Goal: Transaction & Acquisition: Purchase product/service

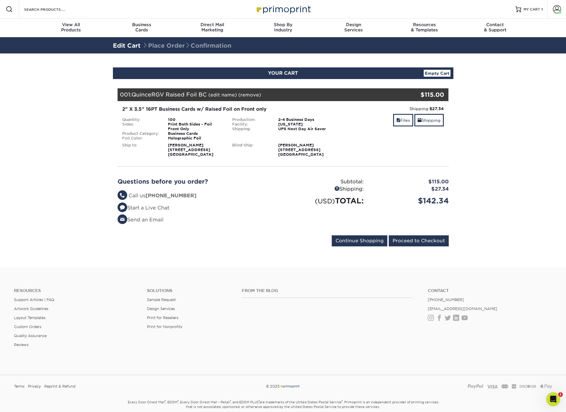
scroll to position [0, 0]
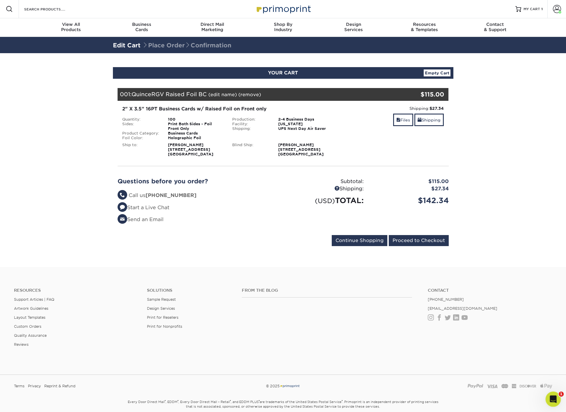
click at [551, 399] on icon "Open Intercom Messenger" at bounding box center [552, 399] width 10 height 10
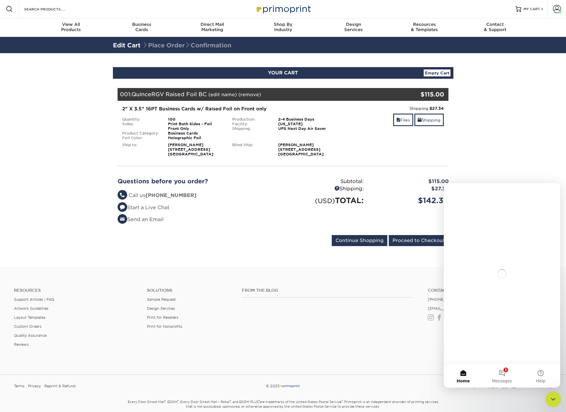
scroll to position [0, 0]
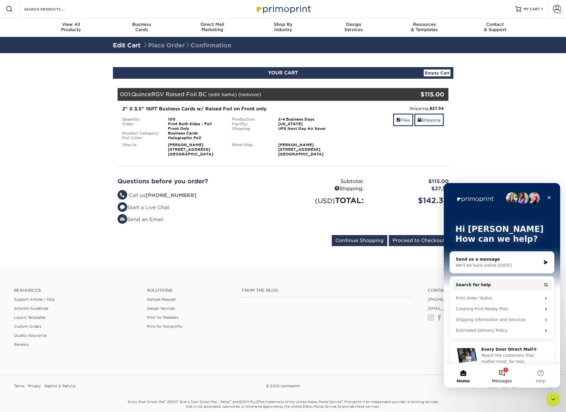
click at [504, 371] on button "1 Messages" at bounding box center [501, 376] width 39 height 23
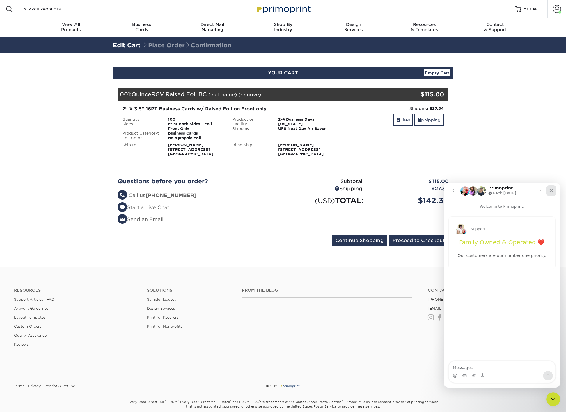
click at [550, 190] on icon "Close" at bounding box center [550, 190] width 3 height 3
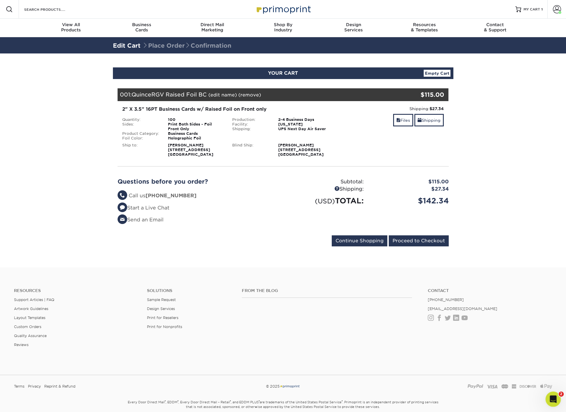
click at [553, 400] on icon "Open Intercom Messenger" at bounding box center [552, 399] width 10 height 10
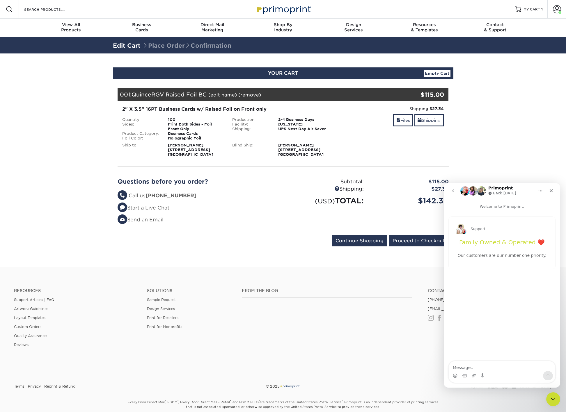
click at [453, 191] on icon "go back" at bounding box center [452, 191] width 5 height 5
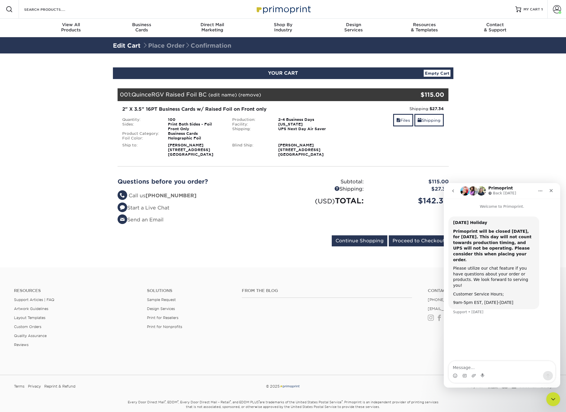
click at [453, 192] on icon "go back" at bounding box center [452, 191] width 5 height 5
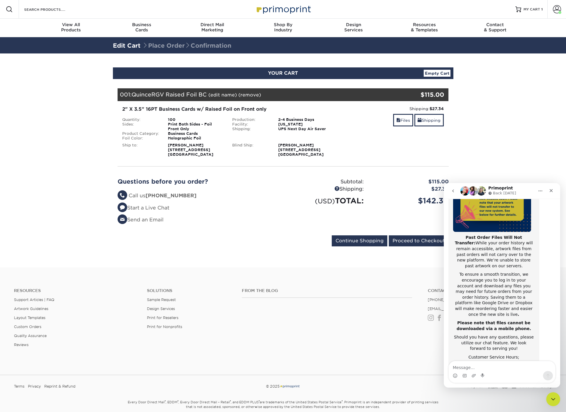
scroll to position [89, 0]
click at [453, 190] on icon "go back" at bounding box center [453, 191] width 2 height 3
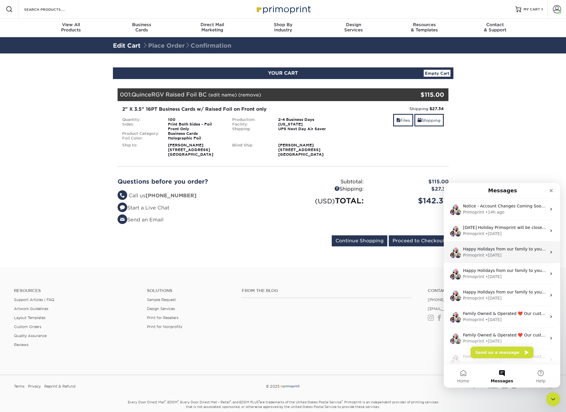
scroll to position [0, 0]
click at [509, 353] on button "Send us a message" at bounding box center [501, 353] width 63 height 12
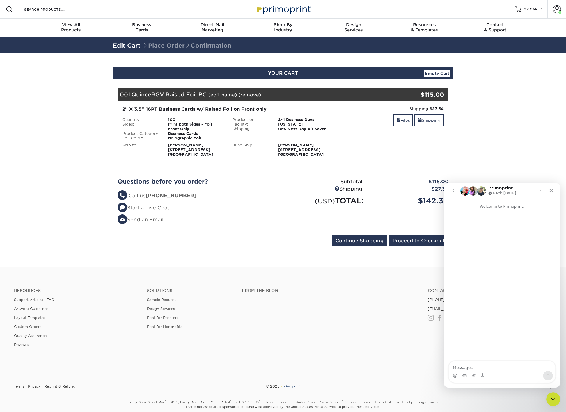
click at [487, 368] on textarea "Message…" at bounding box center [501, 366] width 106 height 10
type textarea "H"
click at [550, 189] on icon "Close" at bounding box center [550, 190] width 5 height 5
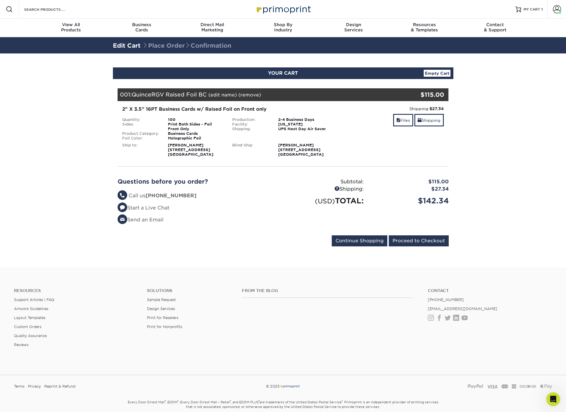
click at [489, 271] on footer "Resources Support Articles | FAQ Artwork Guidelines Layout Templates Custom Ord…" at bounding box center [283, 352] width 566 height 170
click at [496, 203] on section "YOUR CART Empty Cart Your Cart is Empty View Account Active Orders Order Histor…" at bounding box center [283, 160] width 566 height 214
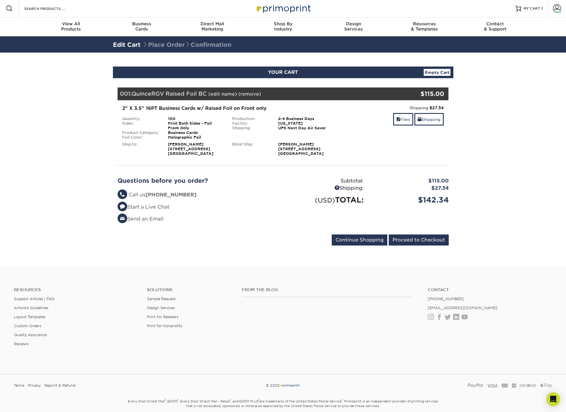
click at [451, 261] on section "YOUR CART Empty Cart Your Cart is Empty View Account Active Orders Order Histor…" at bounding box center [283, 160] width 566 height 214
click at [435, 241] on input "Proceed to Checkout" at bounding box center [418, 240] width 60 height 11
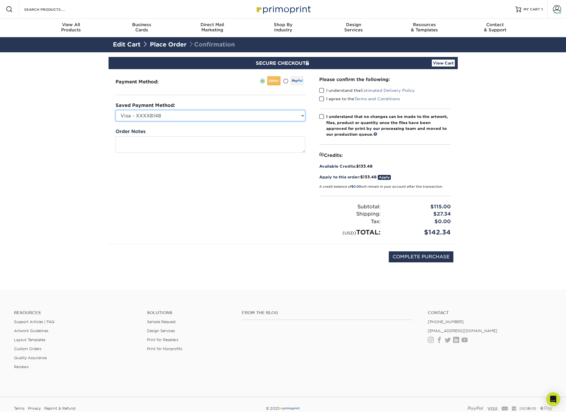
select select
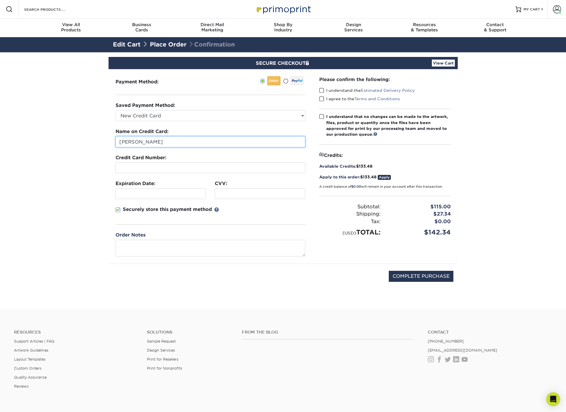
drag, startPoint x: 182, startPoint y: 142, endPoint x: 188, endPoint y: 142, distance: 5.8
click at [182, 142] on input "[PERSON_NAME]" at bounding box center [210, 141] width 190 height 11
drag, startPoint x: 190, startPoint y: 142, endPoint x: 40, endPoint y: 135, distance: 150.2
click at [40, 135] on section "SECURE CHECKOUT View Cart Payment Method: Saved Payment Method:" at bounding box center [283, 180] width 566 height 257
type input "Andrea Aguilar Rivera"
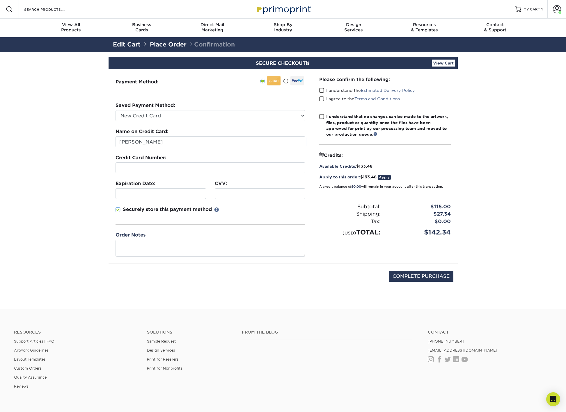
click at [238, 191] on div at bounding box center [260, 193] width 90 height 11
click at [117, 210] on span at bounding box center [117, 210] width 5 height 6
click at [0, 0] on input "Securely store this payment method" at bounding box center [0, 0] width 0 height 0
click at [118, 209] on span at bounding box center [117, 210] width 5 height 6
click at [0, 0] on input "Securely store this payment method" at bounding box center [0, 0] width 0 height 0
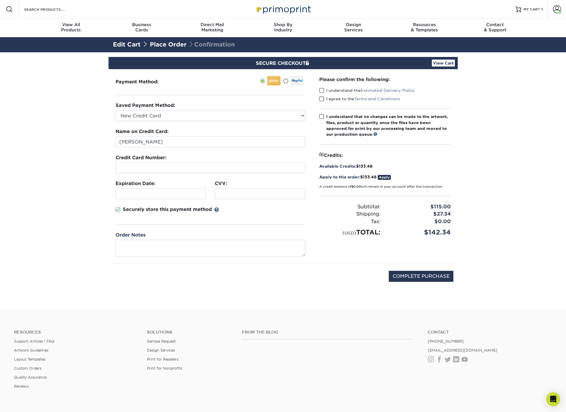
click at [321, 90] on span at bounding box center [321, 91] width 5 height 6
click at [0, 0] on input "I understand the Estimated Delivery Policy" at bounding box center [0, 0] width 0 height 0
click at [322, 98] on span at bounding box center [321, 99] width 5 height 6
click at [0, 0] on input "I agree to the Terms and Conditions" at bounding box center [0, 0] width 0 height 0
click at [320, 116] on span at bounding box center [321, 117] width 5 height 6
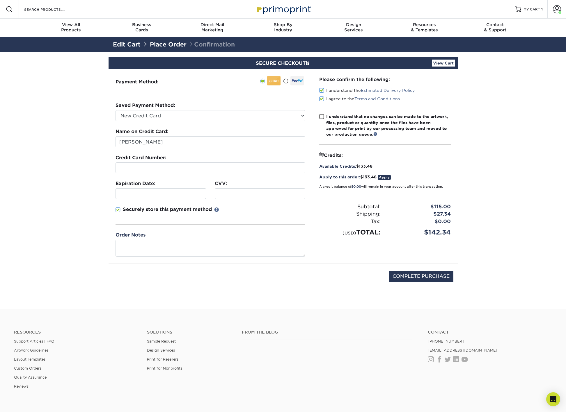
click at [0, 0] on input "I understand that no changes can be made to the artwork, files, product or quan…" at bounding box center [0, 0] width 0 height 0
click at [431, 276] on input "COMPLETE PURCHASE" at bounding box center [420, 276] width 65 height 11
type input "PROCESSING, PLEASE WAIT..."
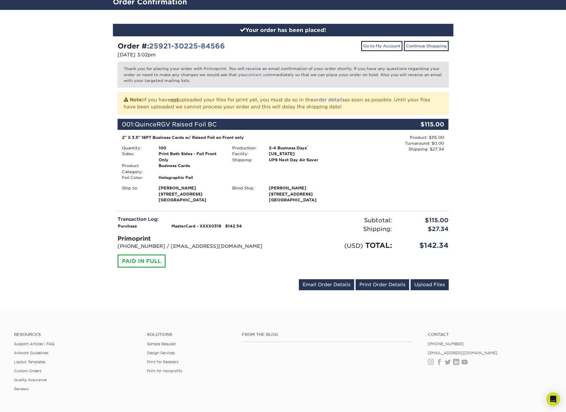
scroll to position [52, 0]
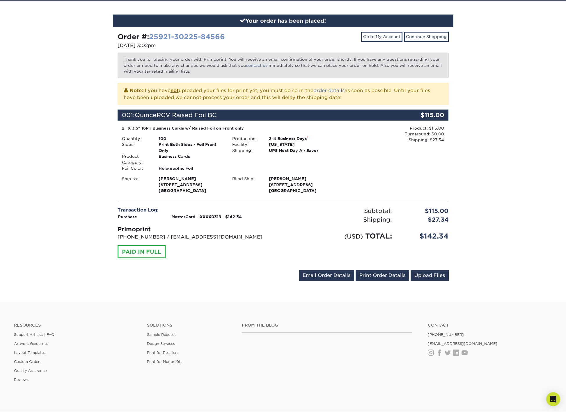
drag, startPoint x: 226, startPoint y: 36, endPoint x: 152, endPoint y: 35, distance: 74.2
click at [152, 35] on div "Order #: 25921-30225-84566" at bounding box center [197, 37] width 161 height 10
copy strong "25921-30225-84566"
drag, startPoint x: 207, startPoint y: 38, endPoint x: 120, endPoint y: 37, distance: 86.9
click at [120, 37] on div "Order #: 25921-30225-84566" at bounding box center [197, 37] width 161 height 10
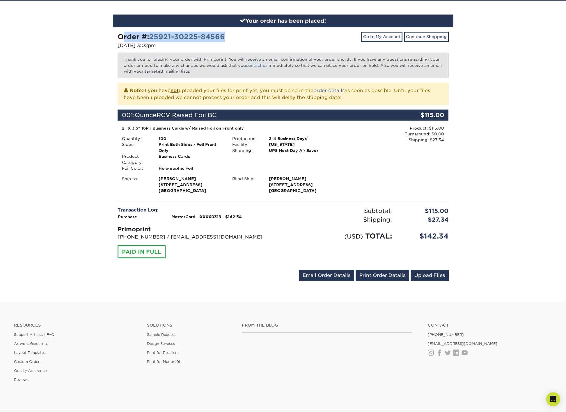
copy strong "Order #: 25921-30225-84566"
click at [430, 274] on link "Upload Files" at bounding box center [429, 275] width 38 height 11
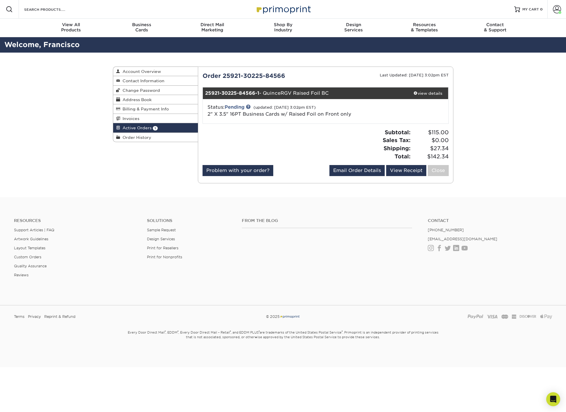
click at [440, 170] on link "Close" at bounding box center [437, 170] width 21 height 11
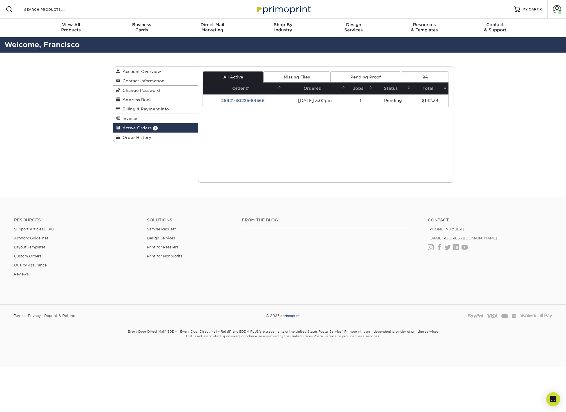
drag, startPoint x: 495, startPoint y: 114, endPoint x: 493, endPoint y: 126, distance: 12.3
click at [494, 114] on div "Active Orders Account Overview Contact Information Change Password Address Book…" at bounding box center [283, 125] width 566 height 144
click at [134, 159] on div "Active Orders Account Overview Contact Information Change Password Address Book…" at bounding box center [282, 125] width 349 height 144
click at [110, 163] on div "Active Orders Account Overview Contact Information Change Password Address Book…" at bounding box center [282, 125] width 349 height 144
click at [160, 181] on div "Active Orders Account Overview Contact Information Change Password Address Book…" at bounding box center [282, 125] width 349 height 144
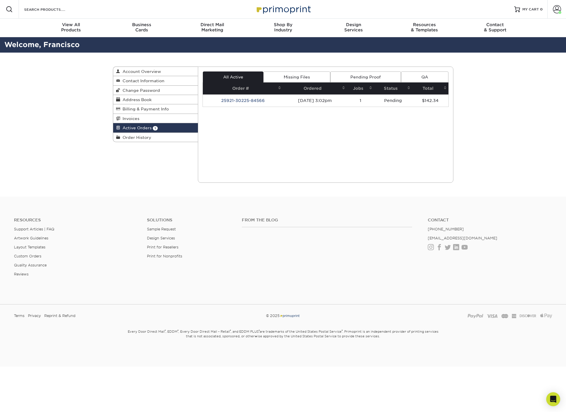
click at [488, 218] on h4 "Contact" at bounding box center [489, 220] width 124 height 5
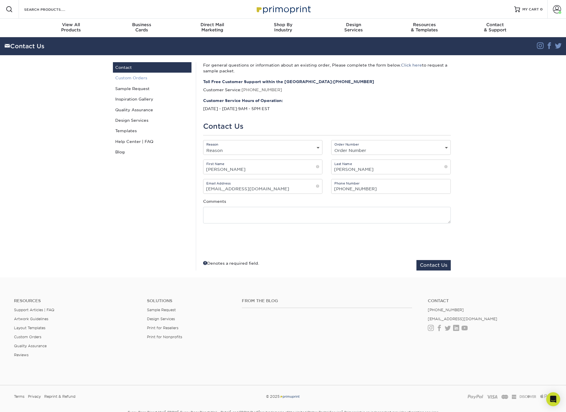
click at [140, 79] on link "Custom Orders" at bounding box center [152, 78] width 79 height 10
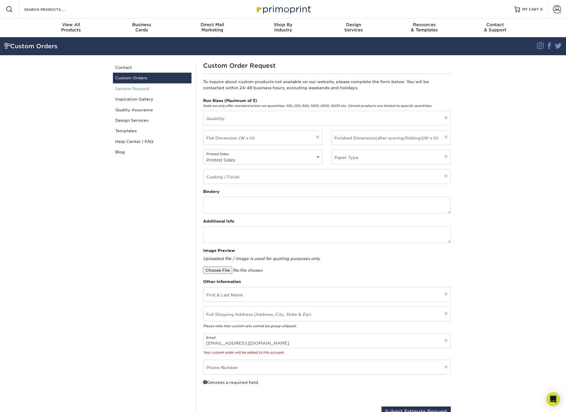
click at [140, 88] on link "Sample Request" at bounding box center [152, 88] width 79 height 10
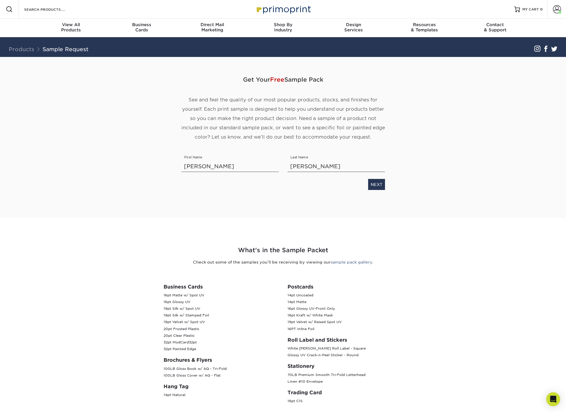
click at [25, 49] on link "Products" at bounding box center [22, 49] width 26 height 6
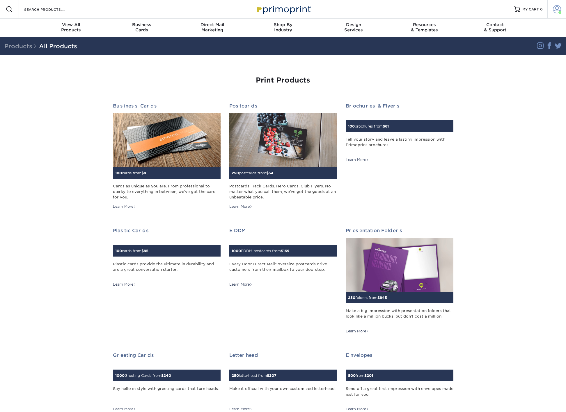
click at [558, 9] on span at bounding box center [556, 9] width 8 height 8
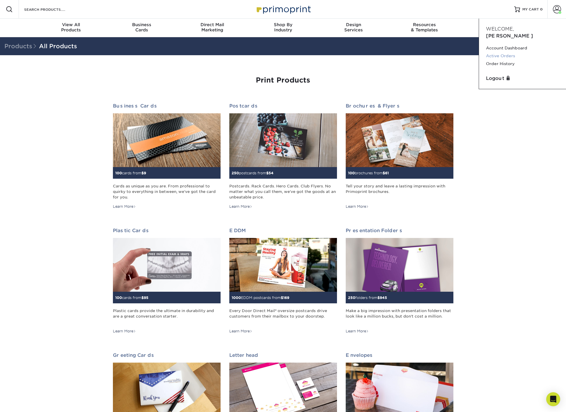
click at [501, 52] on link "Active Orders" at bounding box center [522, 56] width 73 height 8
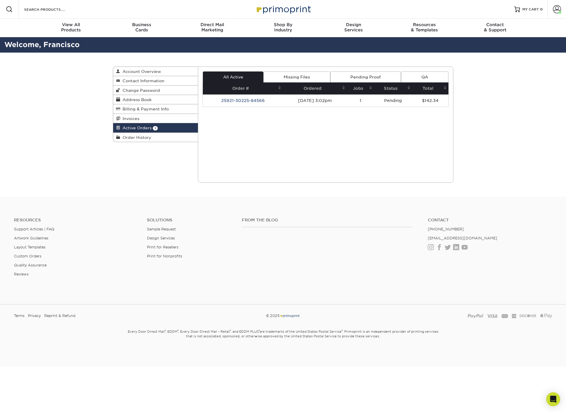
click at [304, 74] on link "Missing Files" at bounding box center [296, 77] width 67 height 11
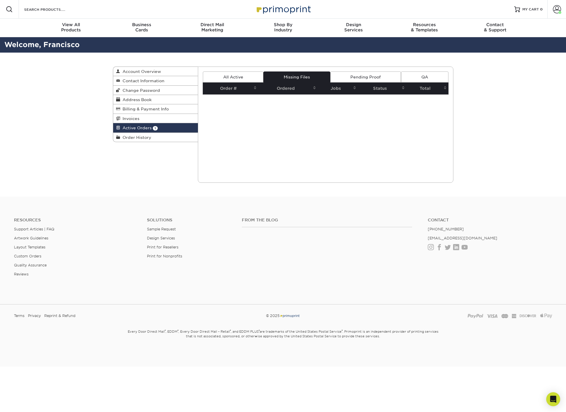
click at [366, 76] on link "Pending Proof" at bounding box center [365, 77] width 71 height 11
drag, startPoint x: 427, startPoint y: 76, endPoint x: 423, endPoint y: 76, distance: 4.4
click at [427, 76] on link "QA" at bounding box center [424, 77] width 47 height 11
click at [240, 75] on link "All Active" at bounding box center [233, 77] width 60 height 11
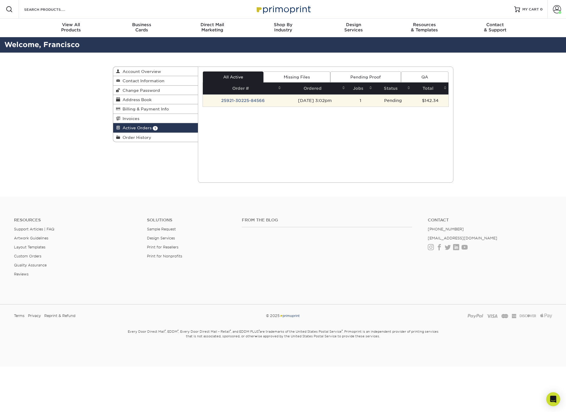
click at [255, 102] on td "25921-30225-84566" at bounding box center [243, 100] width 80 height 12
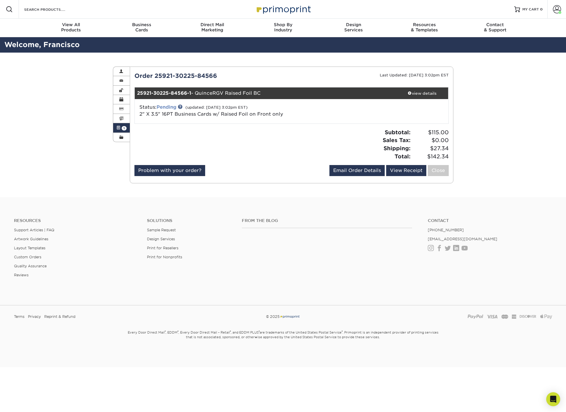
click at [168, 107] on link "Pending" at bounding box center [166, 107] width 20 height 6
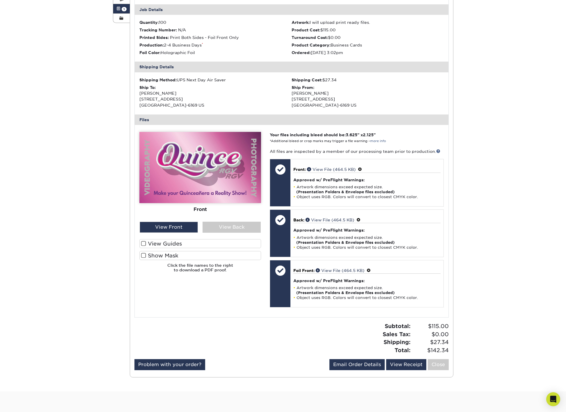
scroll to position [120, 0]
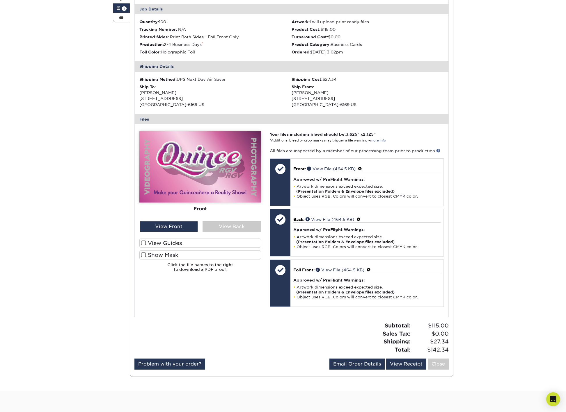
drag, startPoint x: 144, startPoint y: 241, endPoint x: 142, endPoint y: 250, distance: 9.1
click at [143, 241] on span at bounding box center [143, 243] width 5 height 6
click at [0, 0] on input "View Guides" at bounding box center [0, 0] width 0 height 0
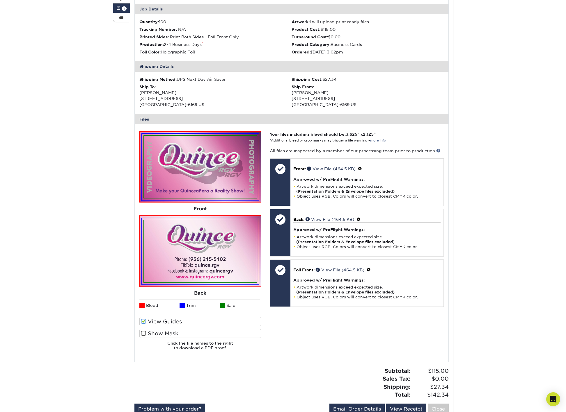
click at [146, 333] on span at bounding box center [143, 334] width 5 height 6
click at [0, 0] on input "Show Mask" at bounding box center [0, 0] width 0 height 0
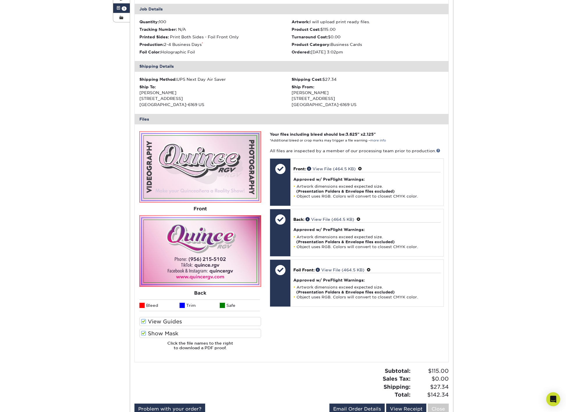
click at [146, 332] on label "Show Mask" at bounding box center [200, 333] width 122 height 9
click at [0, 0] on input "Show Mask" at bounding box center [0, 0] width 0 height 0
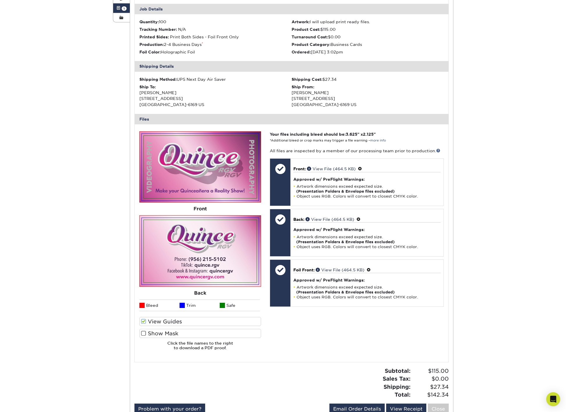
click at [146, 333] on label "Show Mask" at bounding box center [200, 333] width 122 height 9
click at [0, 0] on input "Show Mask" at bounding box center [0, 0] width 0 height 0
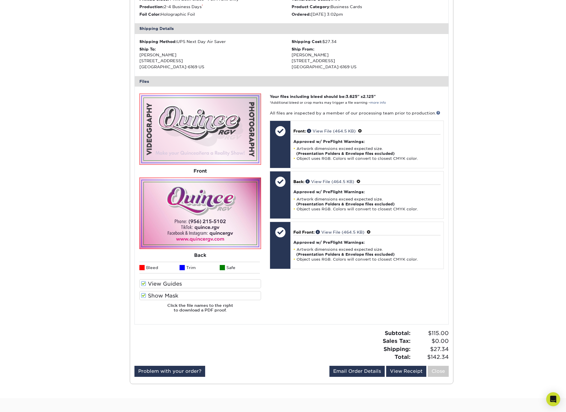
scroll to position [162, 0]
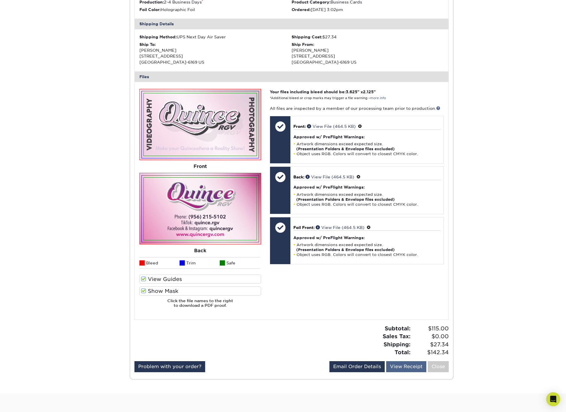
click at [411, 365] on link "View Receipt" at bounding box center [406, 366] width 40 height 11
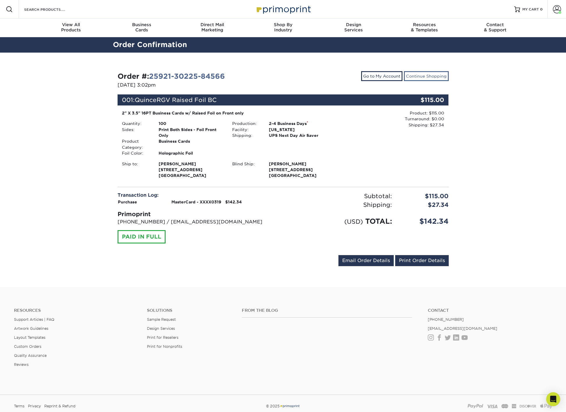
click at [433, 77] on link "Continue Shopping" at bounding box center [426, 76] width 45 height 10
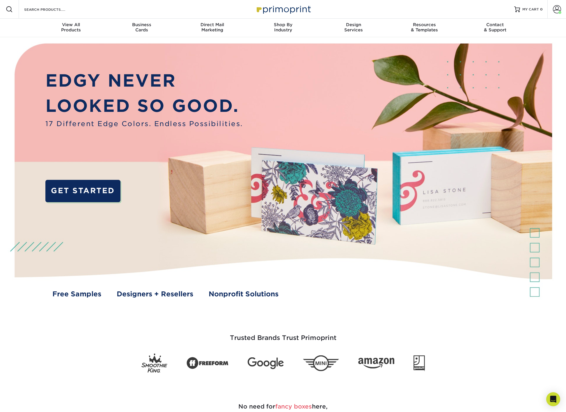
click at [549, 364] on div "Trusted Brands Trust Primoprint" at bounding box center [283, 336] width 566 height 74
click at [554, 399] on icon "Open Intercom Messenger" at bounding box center [552, 400] width 7 height 8
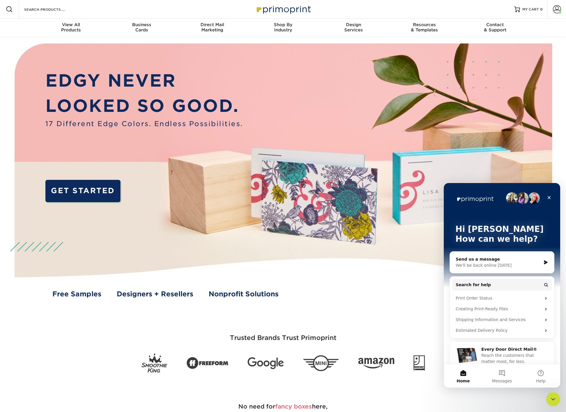
click at [506, 262] on div "Send us a message" at bounding box center [497, 259] width 85 height 6
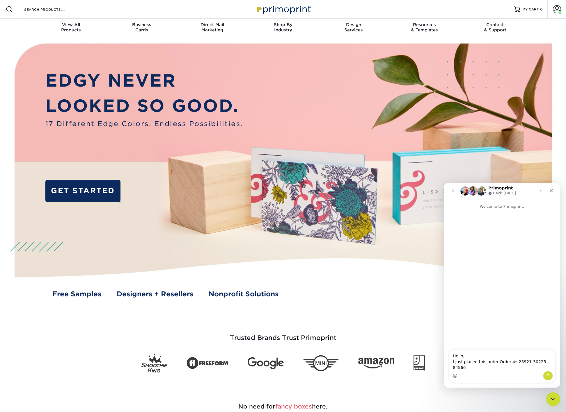
click at [495, 368] on textarea "Hello, I just placed this order Order #: 25921-30225-84566" at bounding box center [501, 361] width 106 height 22
click at [494, 373] on div "Intercom messenger" at bounding box center [501, 375] width 106 height 9
click at [542, 367] on textarea "Hello, I just placed this Order #: 25921-30225-84566" at bounding box center [501, 364] width 106 height 16
click at [487, 367] on textarea "Hello, I just placed this Order #: 25921-30225-84566 Everything seems to be OK …" at bounding box center [501, 357] width 106 height 27
click at [516, 368] on textarea "Hello, I just placed this Order #: 25921-30225-84566 Everything seems to be OK …" at bounding box center [501, 357] width 106 height 27
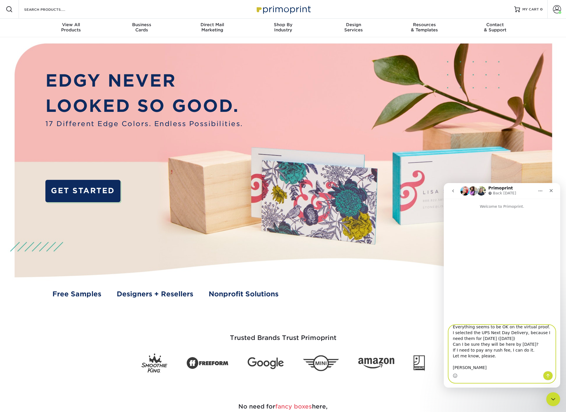
scroll to position [16, 0]
drag, startPoint x: 505, startPoint y: 345, endPoint x: 501, endPoint y: 344, distance: 4.4
click at [501, 344] on textarea "Hello, I just placed this Order #: 25921-30225-84566 Everything seems to be OK …" at bounding box center [501, 348] width 106 height 46
click at [529, 351] on textarea "Hello, I just placed this Order #: 25921-30225-84566 Everything seems to be OK …" at bounding box center [501, 348] width 106 height 46
type textarea "Hello, I just placed this Order #: 25921-30225-84566 Everything seems to be OK …"
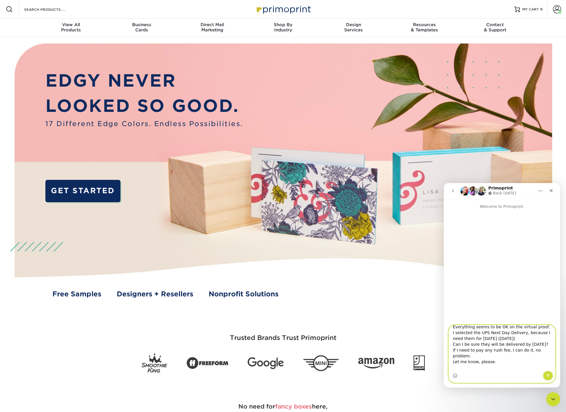
click at [547, 376] on icon "Send a message…" at bounding box center [547, 376] width 3 height 4
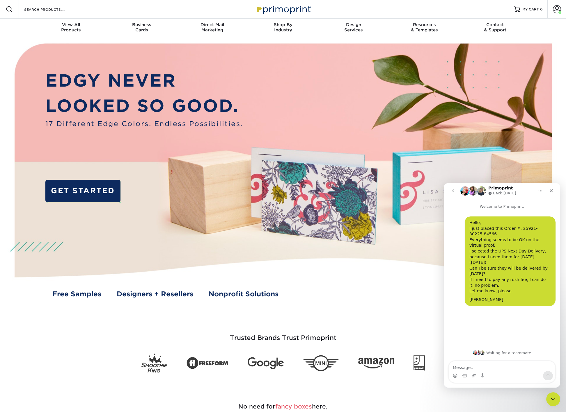
click at [538, 190] on icon "Home" at bounding box center [540, 191] width 5 height 5
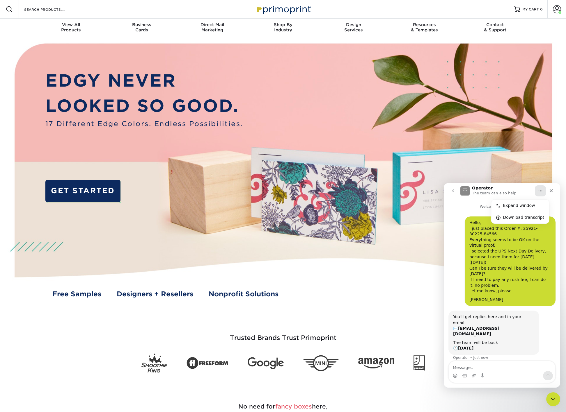
click at [452, 190] on icon "go back" at bounding box center [453, 191] width 2 height 3
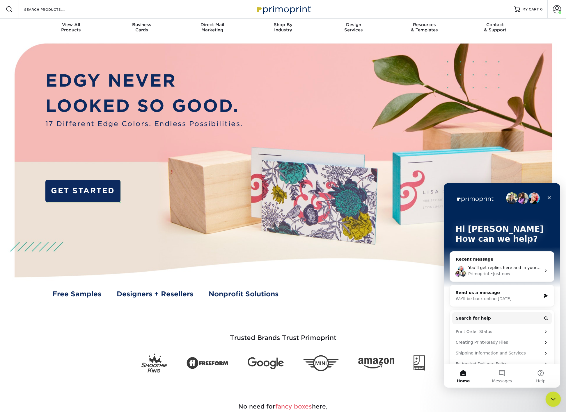
click at [550, 399] on icon "Close Intercom Messenger" at bounding box center [551, 398] width 7 height 7
